Goal: Complete application form

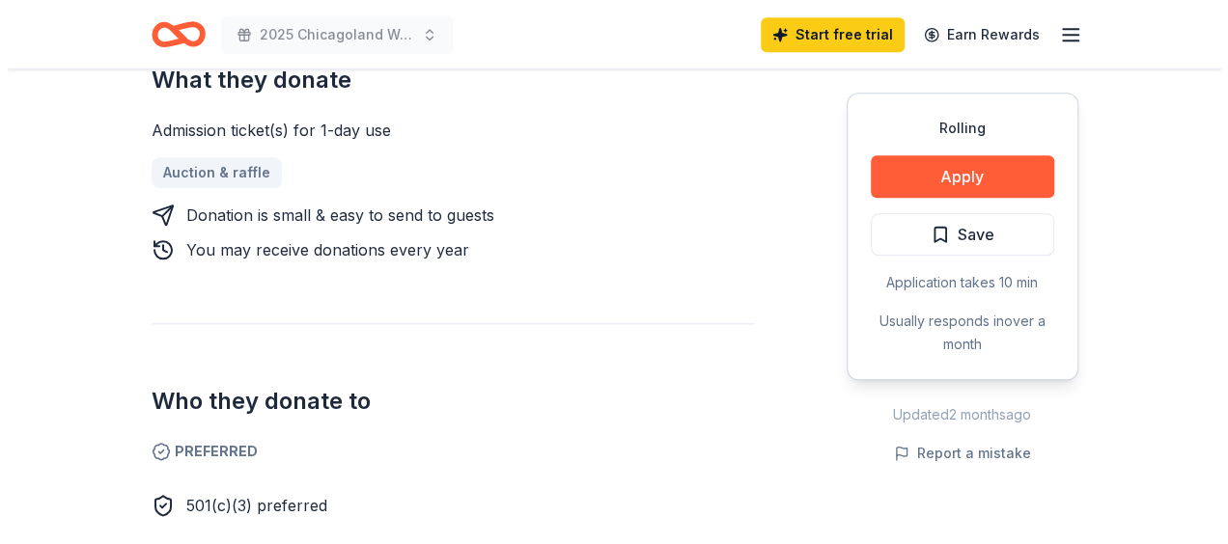
scroll to position [676, 0]
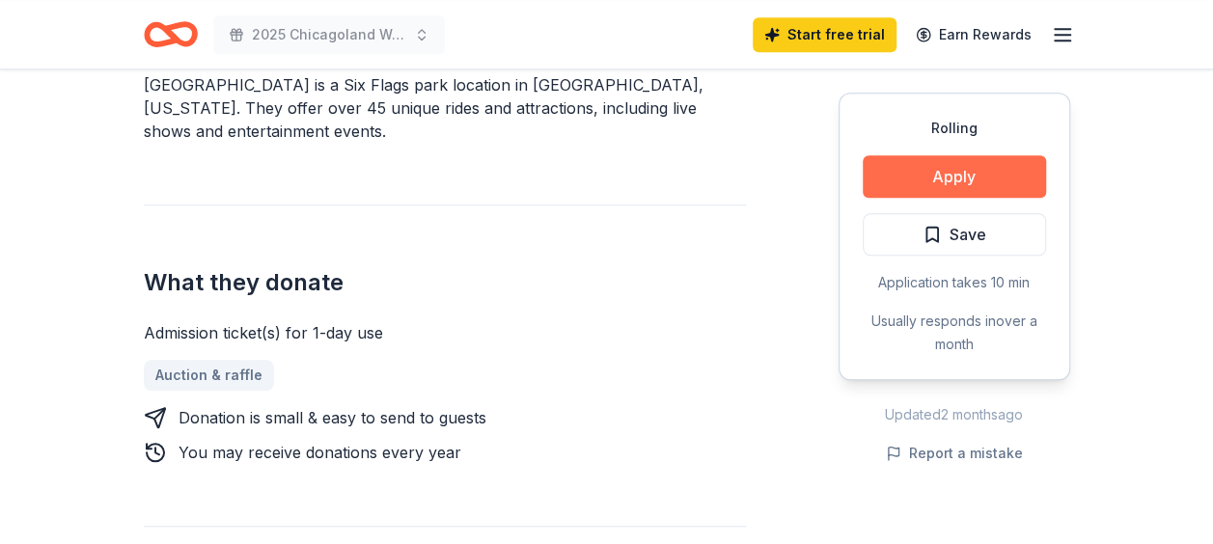
click at [961, 183] on button "Apply" at bounding box center [954, 176] width 183 height 42
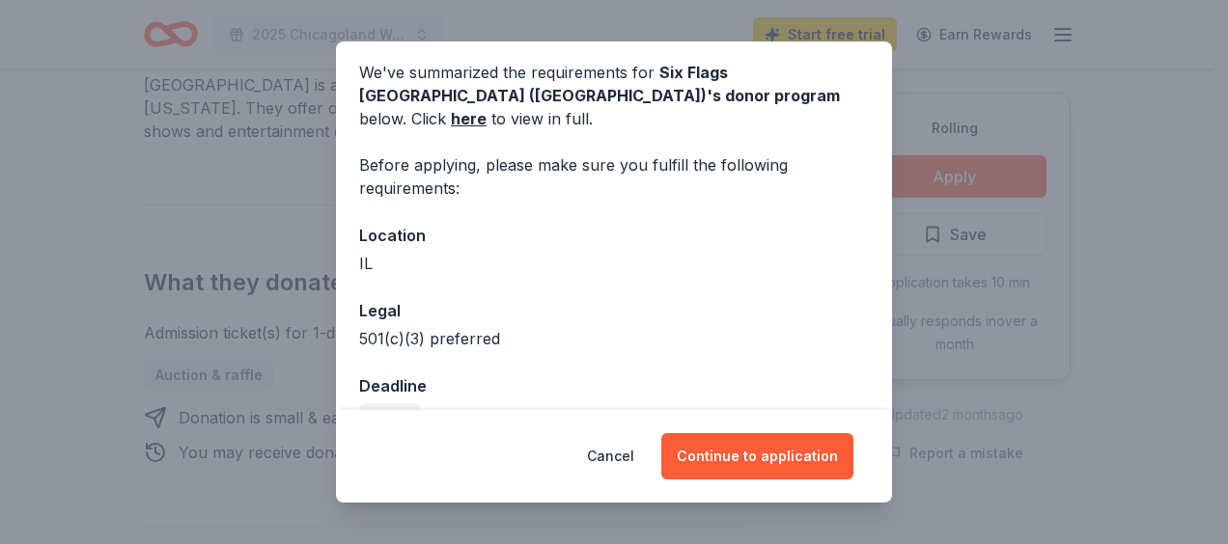
scroll to position [94, 0]
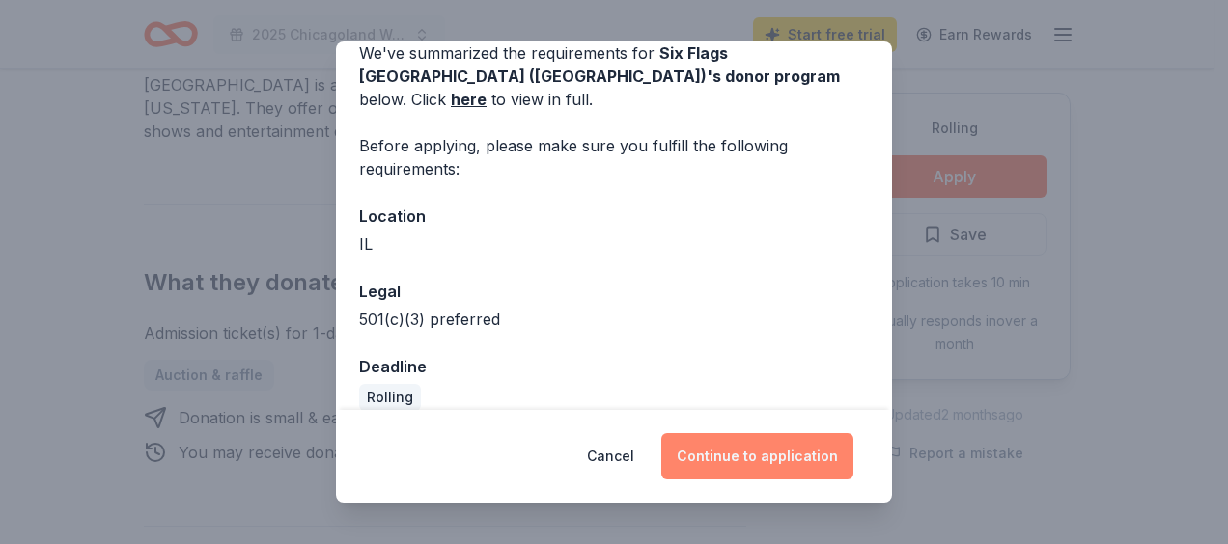
click at [726, 450] on button "Continue to application" at bounding box center [757, 456] width 192 height 46
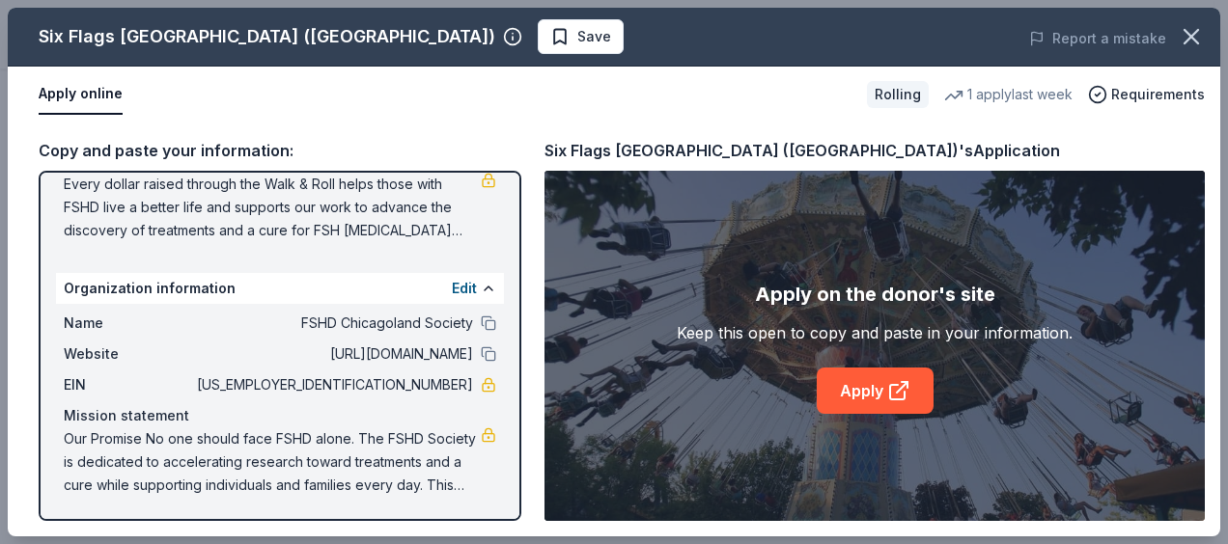
scroll to position [225, 0]
click at [844, 382] on link "Apply" at bounding box center [875, 391] width 117 height 46
click at [481, 284] on button at bounding box center [488, 287] width 15 height 15
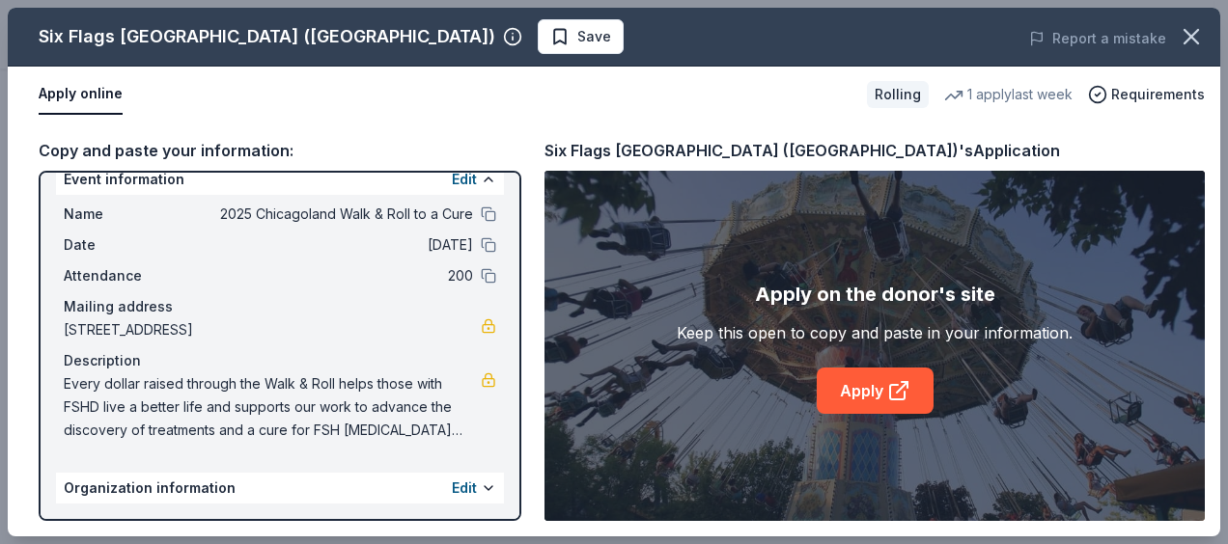
scroll to position [0, 0]
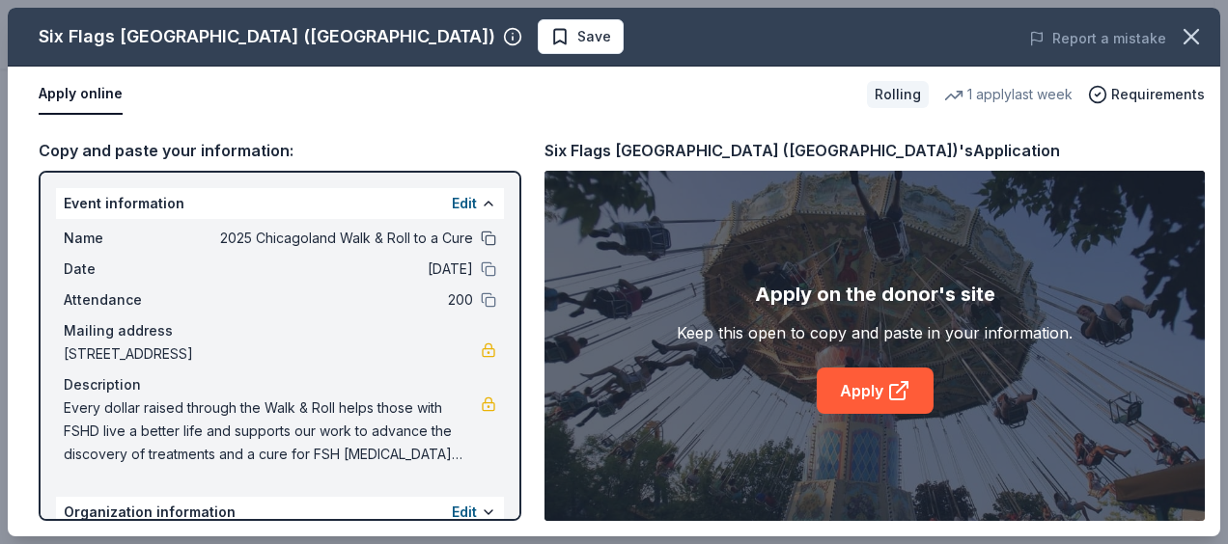
click at [481, 239] on button at bounding box center [488, 238] width 15 height 15
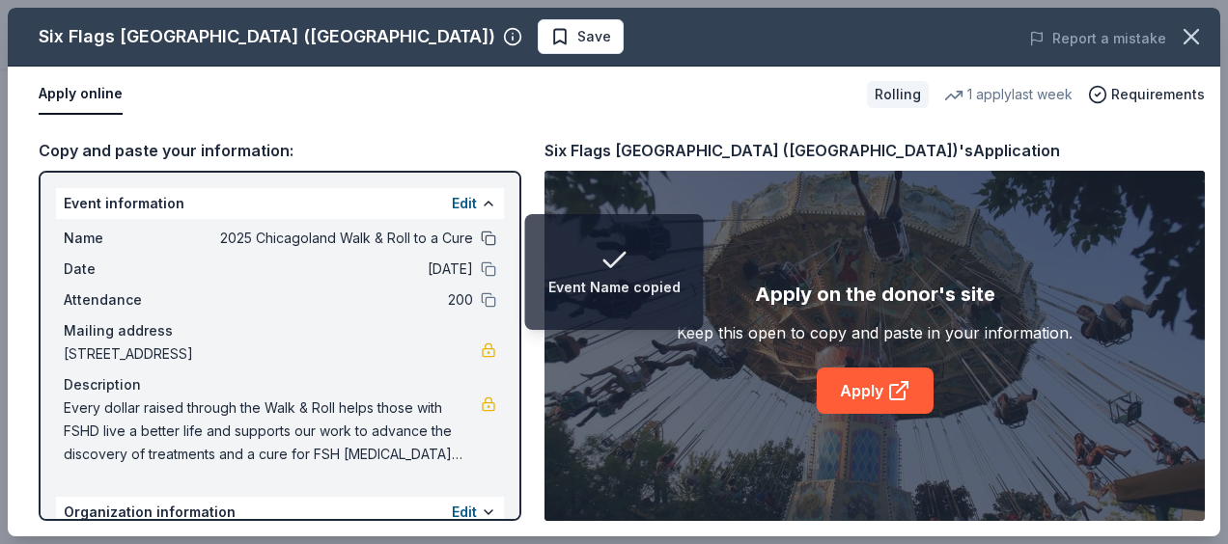
click at [481, 239] on button at bounding box center [488, 238] width 15 height 15
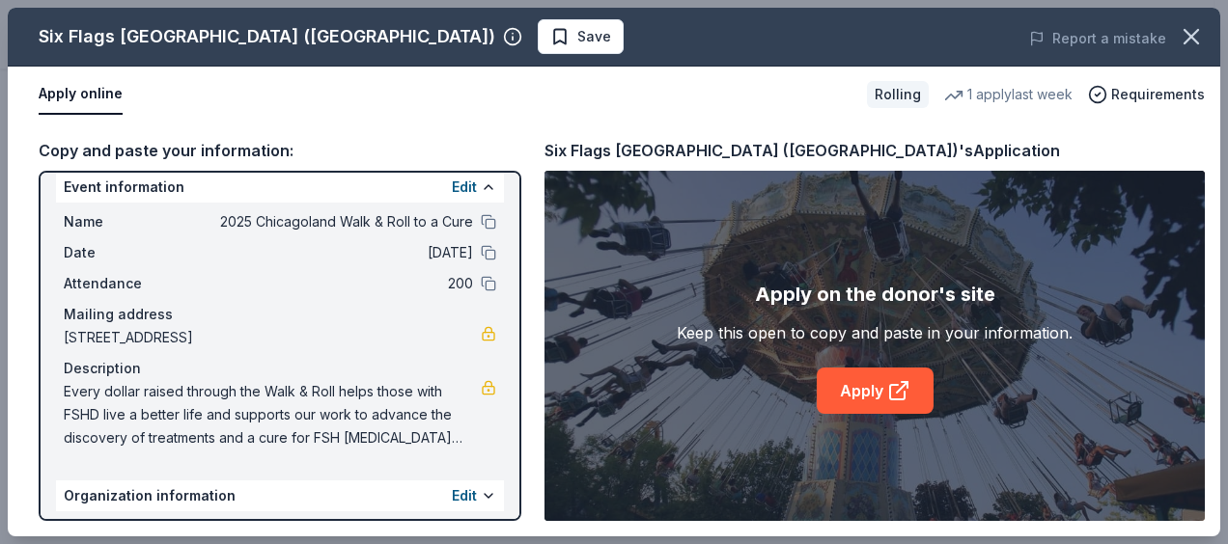
scroll to position [24, 0]
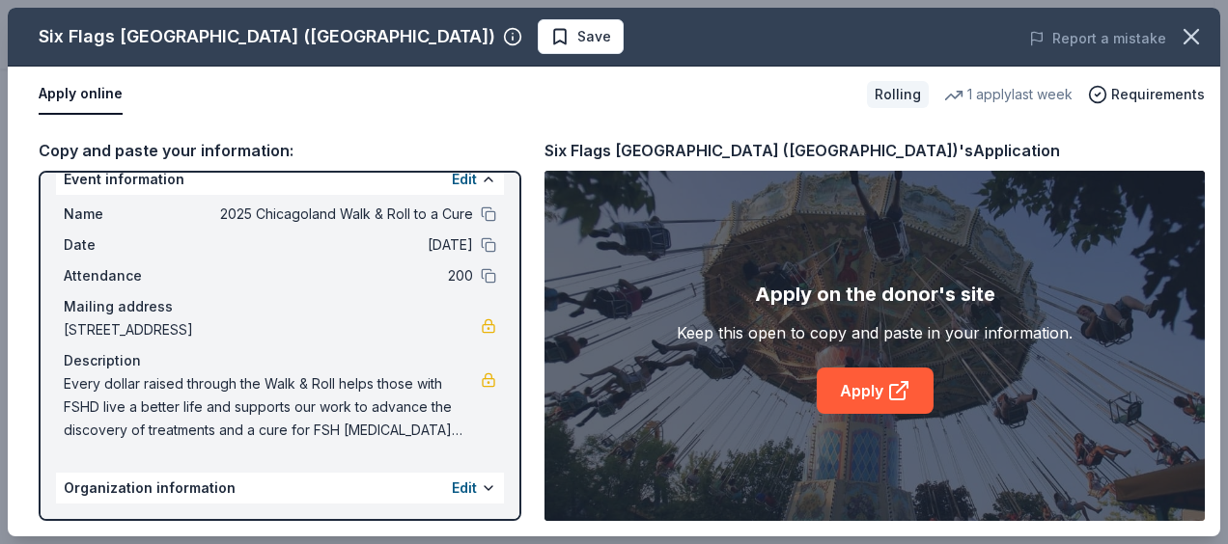
click at [461, 488] on div "Edit" at bounding box center [474, 488] width 44 height 23
click at [454, 486] on button "Edit" at bounding box center [464, 488] width 25 height 23
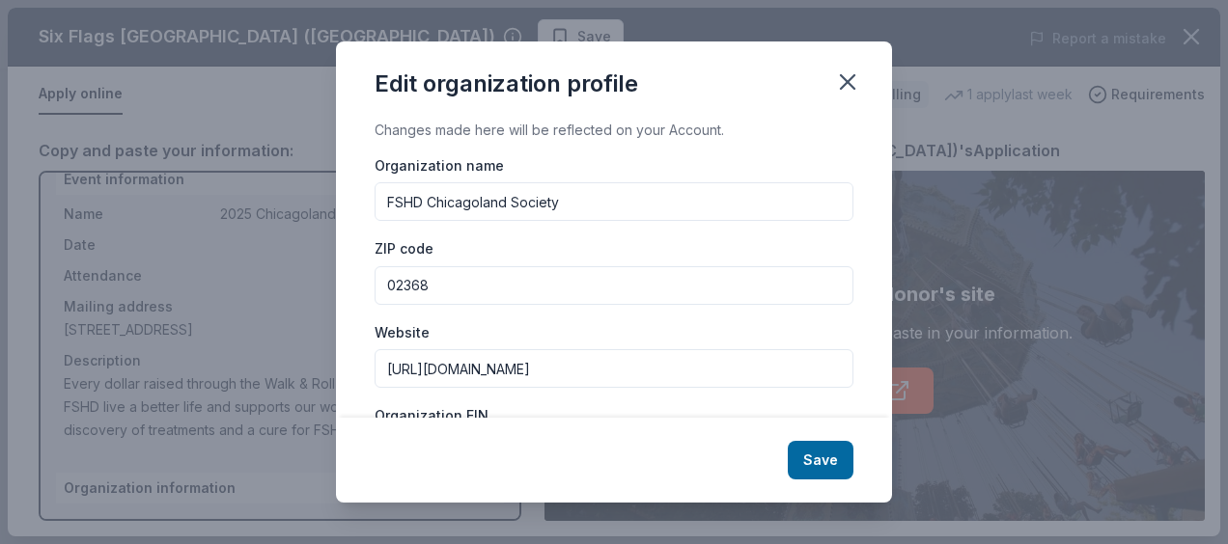
drag, startPoint x: 507, startPoint y: 203, endPoint x: 436, endPoint y: 198, distance: 70.6
click at [436, 198] on input "FSHD Chicagoland Society" at bounding box center [614, 201] width 479 height 39
click at [595, 204] on input "FSHD Society Chicagoland" at bounding box center [614, 201] width 479 height 39
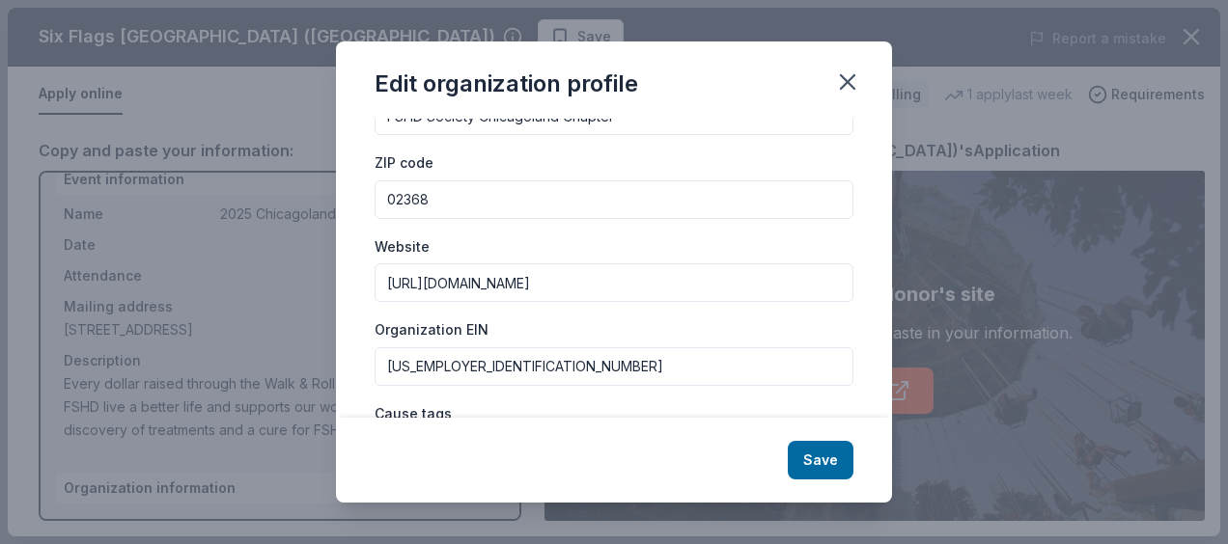
scroll to position [0, 0]
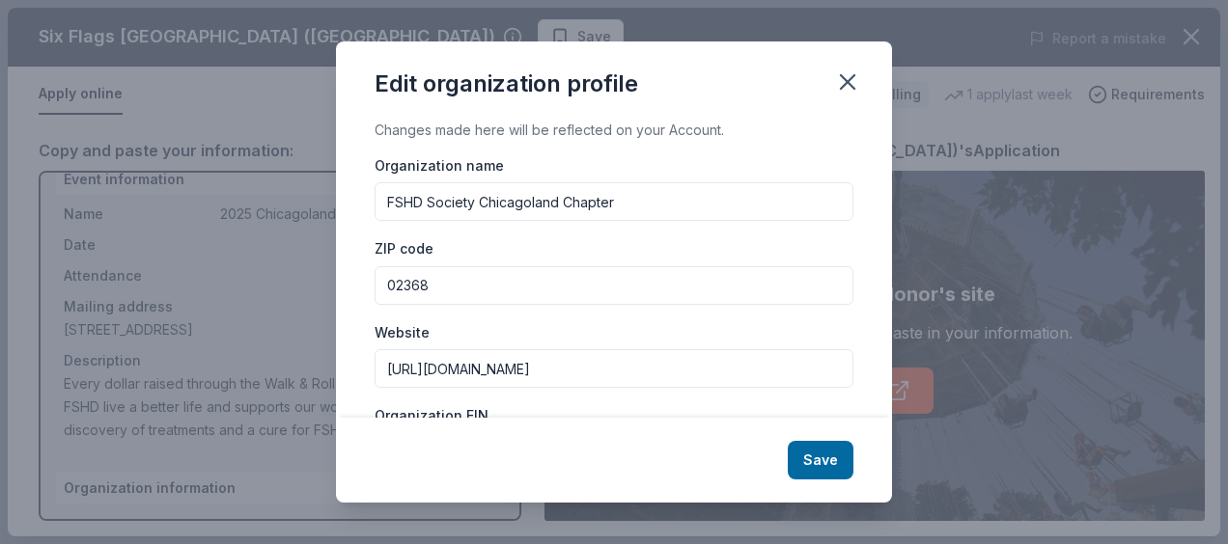
drag, startPoint x: 475, startPoint y: 294, endPoint x: 467, endPoint y: 273, distance: 22.6
click at [342, 295] on div "Changes made here will be reflected on your Account. Organization name FSHD Soc…" at bounding box center [614, 269] width 556 height 300
drag, startPoint x: 479, startPoint y: 201, endPoint x: 741, endPoint y: 241, distance: 265.7
click at [741, 241] on div "Organization name FSHD Society Chicagoland Chapter ZIP code 02368 Website [URL]…" at bounding box center [614, 444] width 479 height 582
type input "FSHD Society"
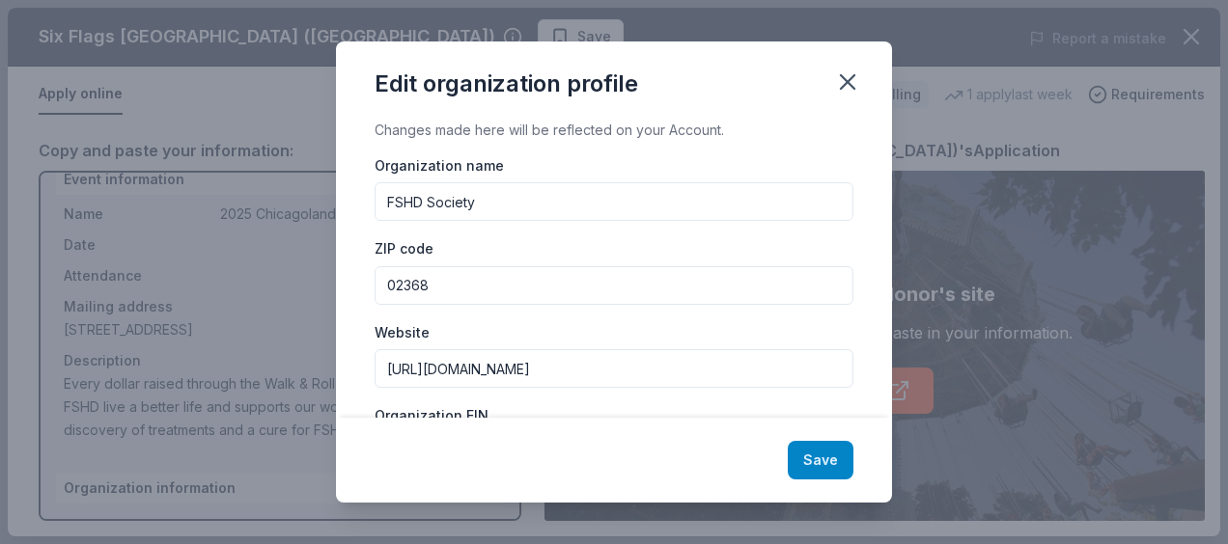
click at [846, 465] on button "Save" at bounding box center [821, 460] width 66 height 39
